Goal: Information Seeking & Learning: Learn about a topic

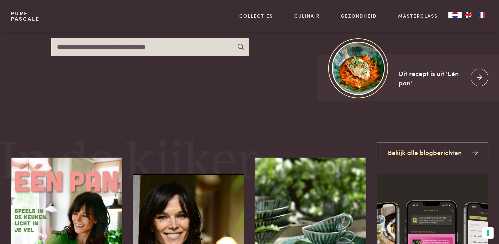
scroll to position [135, 0]
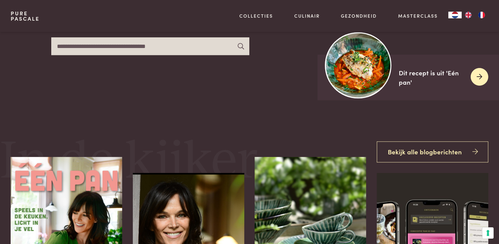
click at [366, 63] on img at bounding box center [358, 65] width 66 height 66
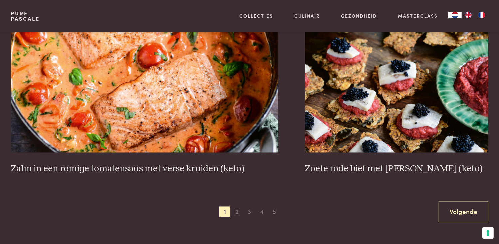
scroll to position [1212, 0]
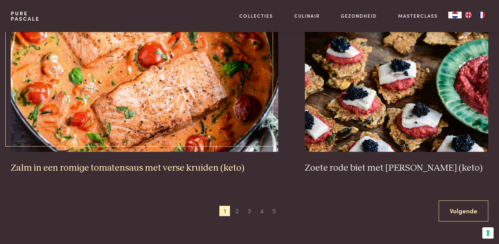
click at [82, 160] on link "Zalm in een romige tomatensaus met verse kruiden (keto)" at bounding box center [145, 96] width 268 height 155
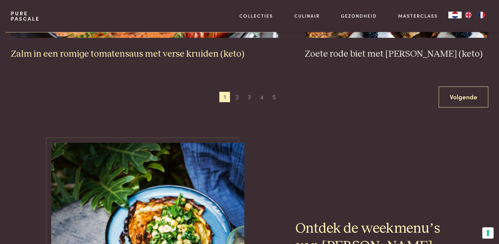
scroll to position [1326, 0]
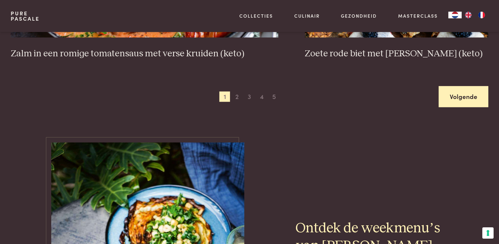
click at [460, 99] on link "Volgende" at bounding box center [464, 96] width 50 height 21
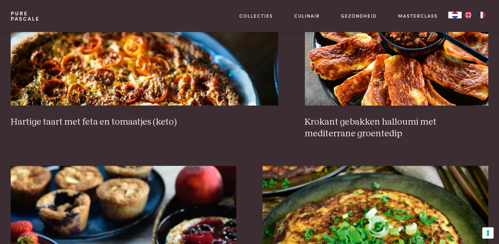
scroll to position [701, 0]
click at [103, 119] on h3 "Hartige taart met feta en tomaatjes (keto)" at bounding box center [145, 122] width 268 height 12
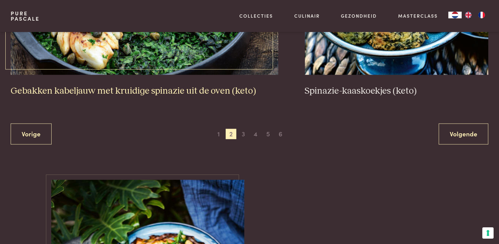
scroll to position [1289, 0]
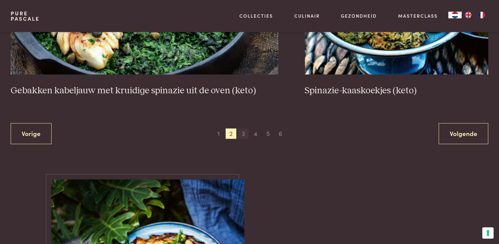
click at [242, 134] on span "3" at bounding box center [243, 133] width 11 height 11
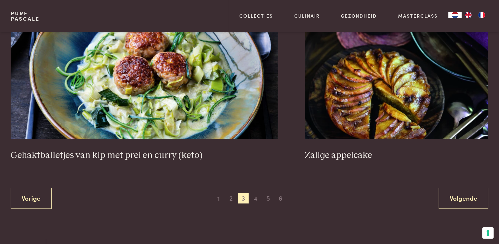
scroll to position [1248, 0]
click at [257, 196] on span "4" at bounding box center [255, 198] width 11 height 11
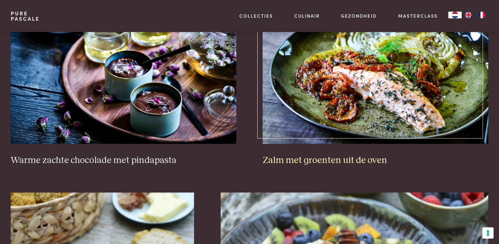
scroll to position [856, 0]
click at [316, 157] on h3 "Zalm met groenten uit de oven" at bounding box center [376, 161] width 226 height 12
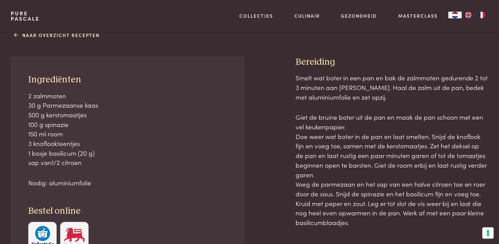
scroll to position [274, 0]
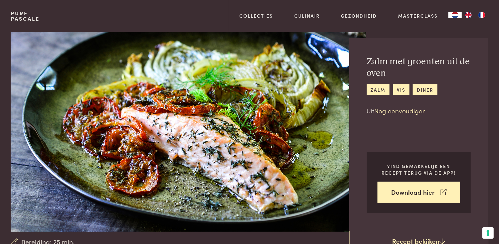
scroll to position [14, 0]
